Goal: Information Seeking & Learning: Learn about a topic

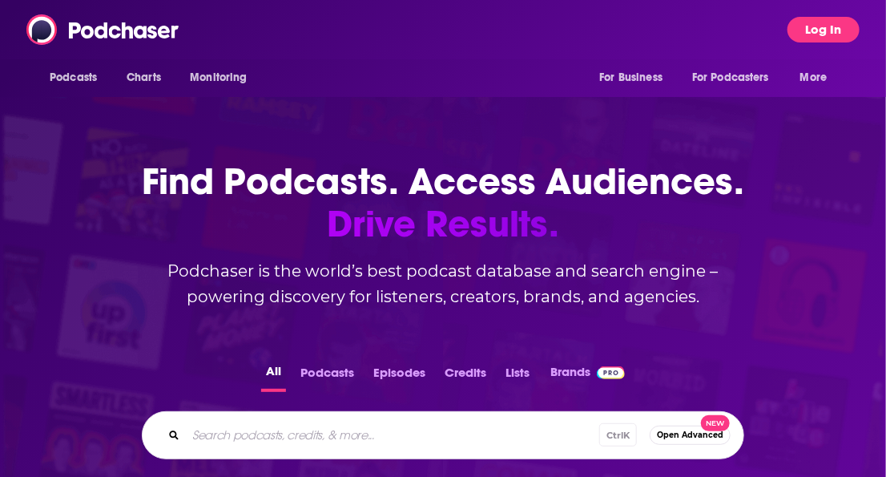
click at [819, 29] on button "Log In" at bounding box center [824, 30] width 72 height 26
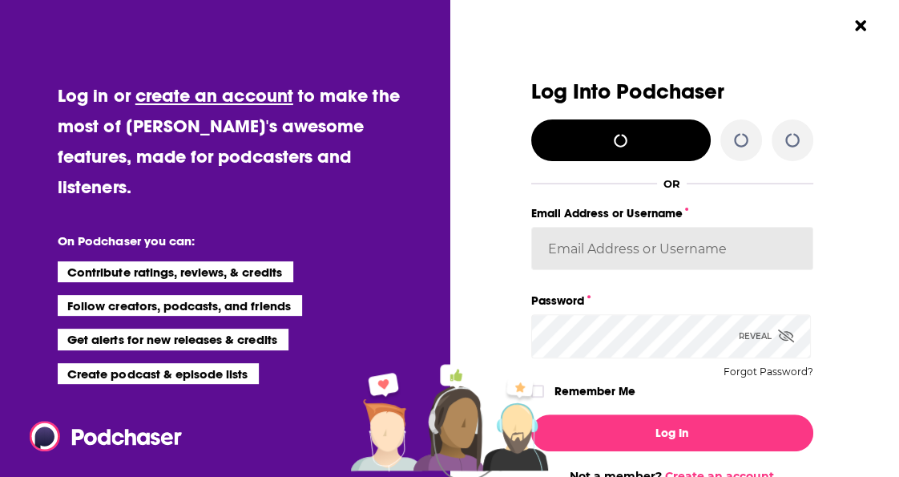
type input "kkneafsey"
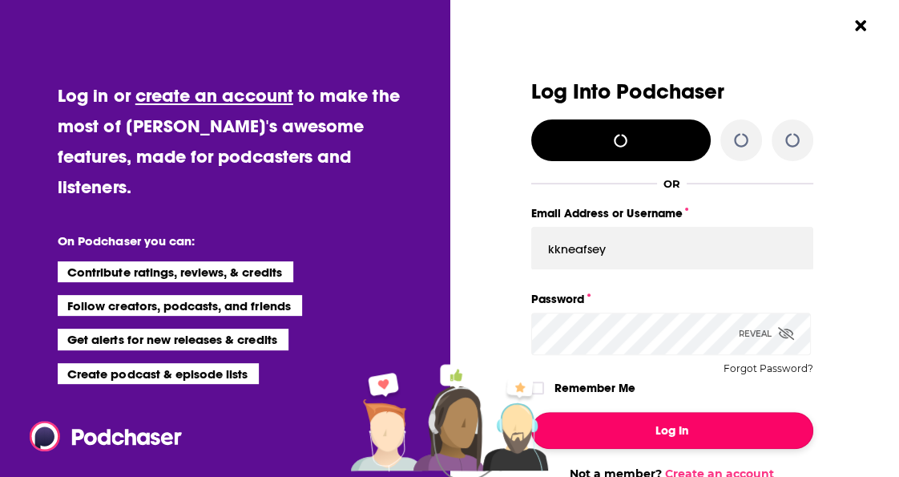
click at [725, 440] on button "Log In" at bounding box center [672, 430] width 282 height 37
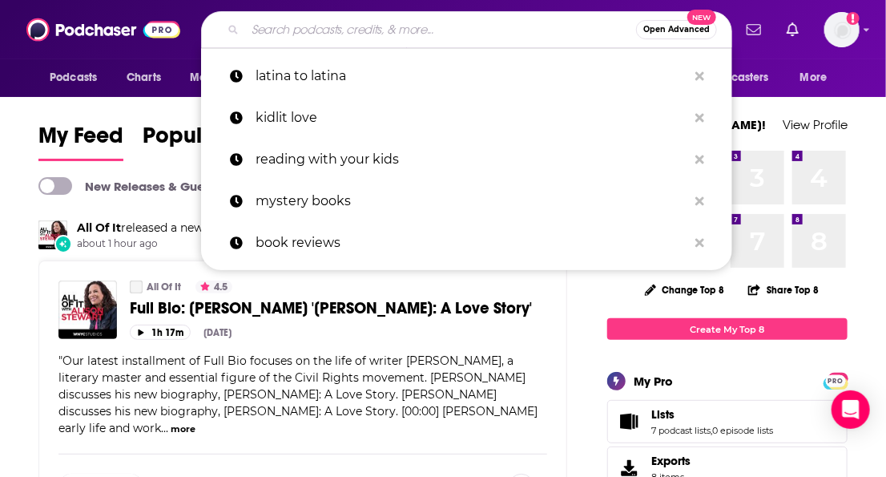
click at [314, 22] on input "Search podcasts, credits, & more..." at bounding box center [440, 30] width 391 height 26
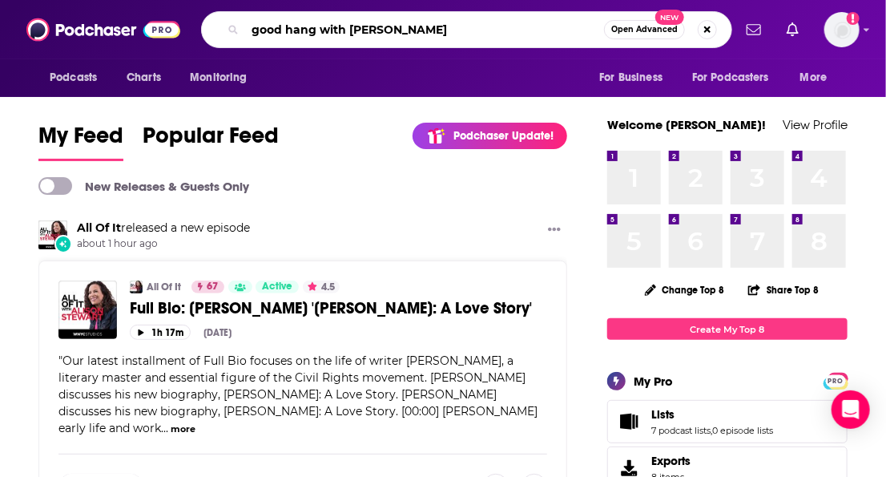
type input "good hang with [PERSON_NAME]"
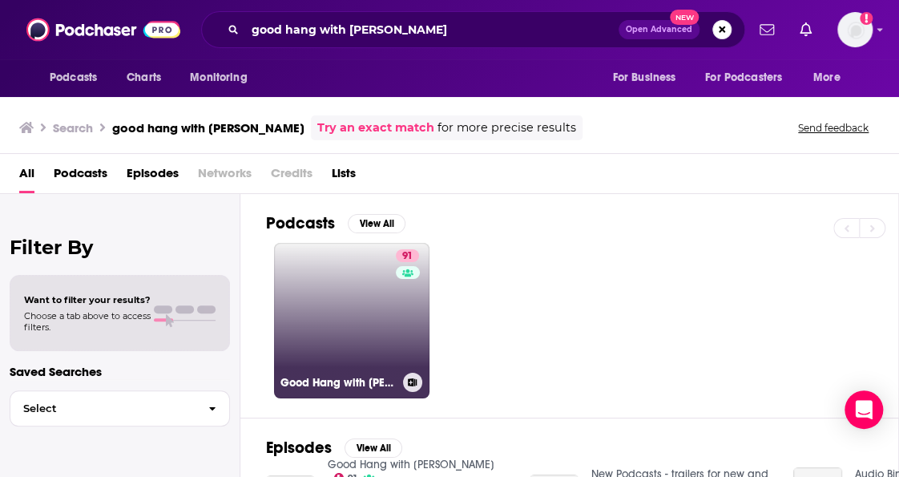
click at [341, 303] on link "91 Good Hang with [PERSON_NAME]" at bounding box center [351, 320] width 155 height 155
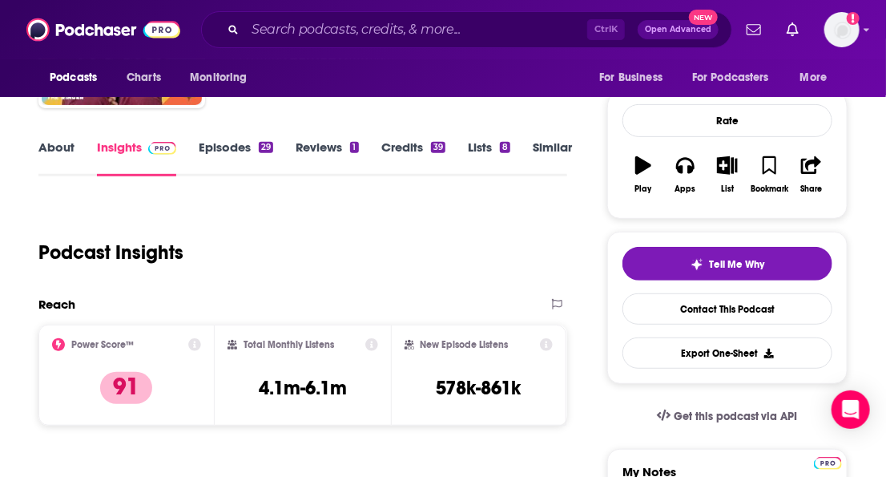
scroll to position [167, 0]
